Goal: Task Accomplishment & Management: Use online tool/utility

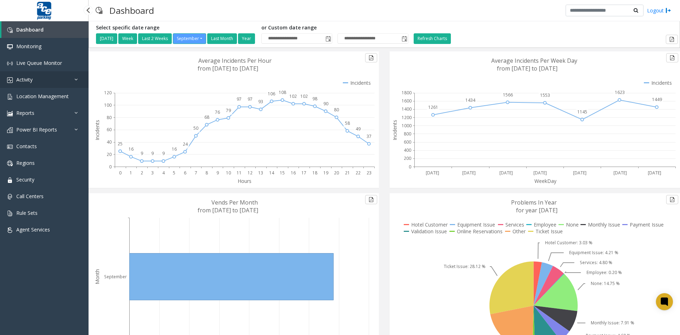
click at [47, 80] on link "Activity" at bounding box center [44, 79] width 89 height 17
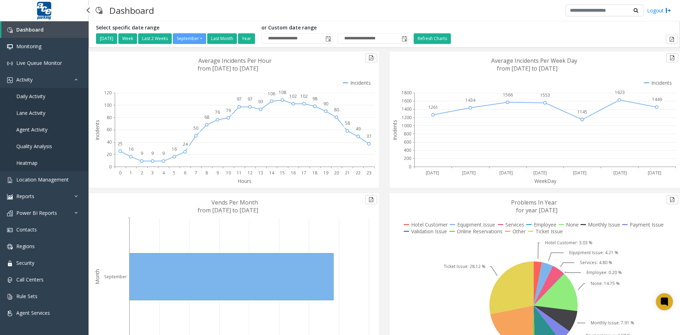
click at [44, 129] on span "Agent Activity" at bounding box center [31, 129] width 31 height 7
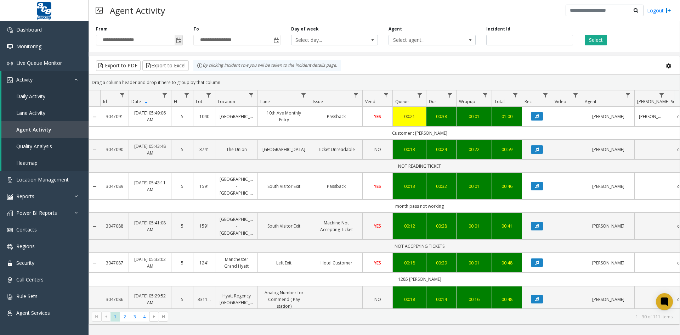
click at [179, 40] on span "Toggle popup" at bounding box center [179, 41] width 6 height 6
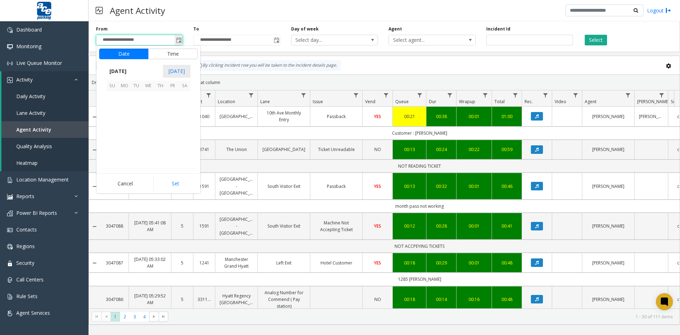
scroll to position [127157, 0]
click at [147, 122] on span "17" at bounding box center [148, 121] width 12 height 12
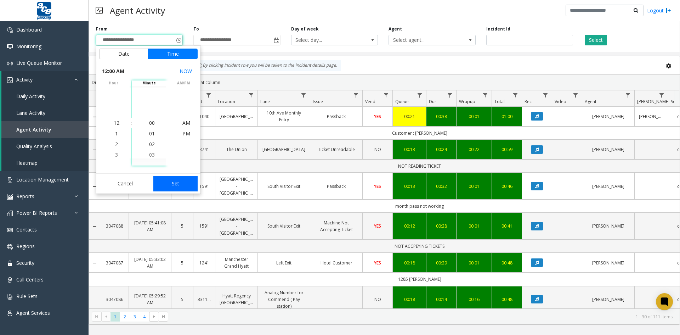
click at [177, 184] on button "Set" at bounding box center [175, 184] width 45 height 16
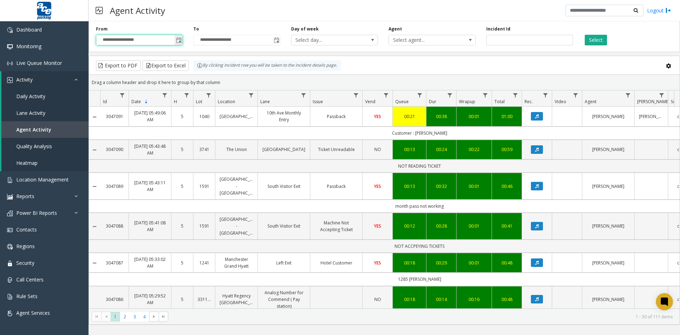
click at [179, 41] on span "Toggle popup" at bounding box center [179, 41] width 6 height 6
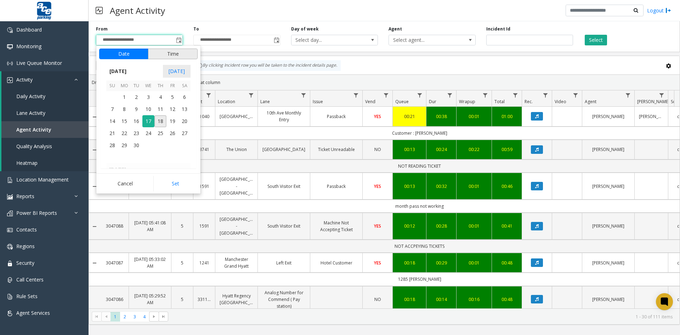
click at [175, 55] on button "Time" at bounding box center [173, 54] width 50 height 11
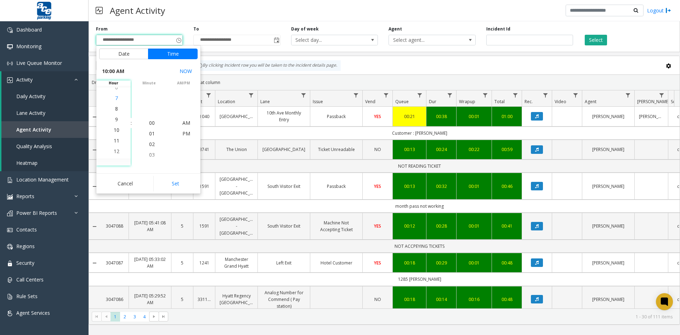
scroll to position [106, 0]
click at [115, 113] on li "9" at bounding box center [116, 112] width 25 height 11
click at [184, 135] on span "PM" at bounding box center [186, 133] width 8 height 7
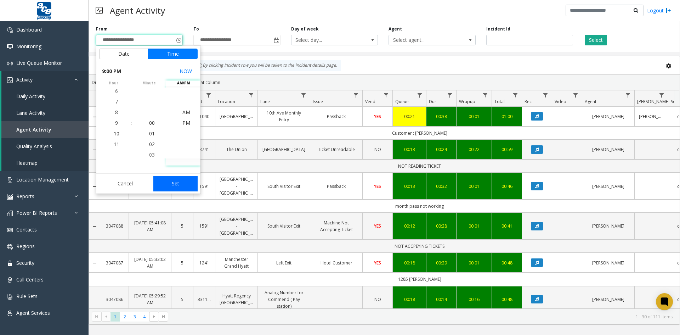
click at [174, 183] on button "Set" at bounding box center [175, 184] width 45 height 16
type input "**********"
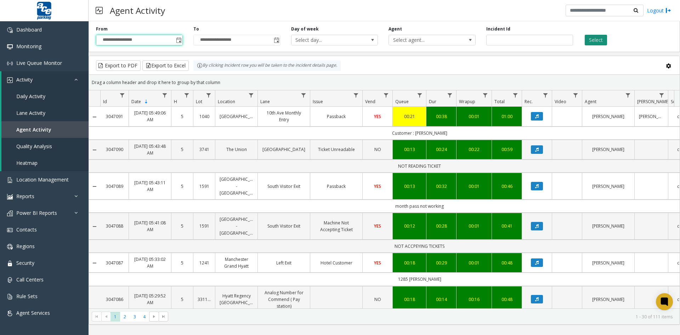
click at [599, 40] on button "Select" at bounding box center [596, 40] width 22 height 11
click at [600, 41] on button "Select" at bounding box center [596, 40] width 22 height 11
click at [145, 317] on span "4" at bounding box center [145, 317] width 10 height 10
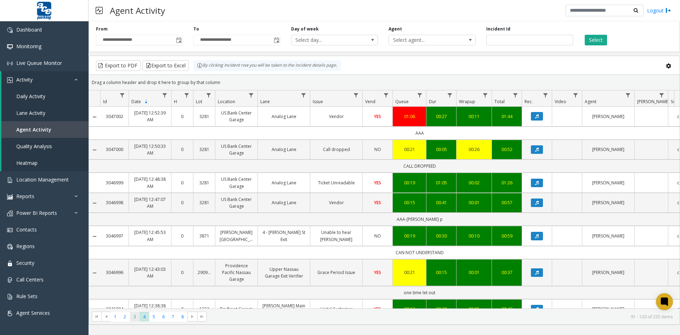
click at [135, 317] on span "3" at bounding box center [135, 317] width 10 height 10
